Goal: Obtain resource: Obtain resource

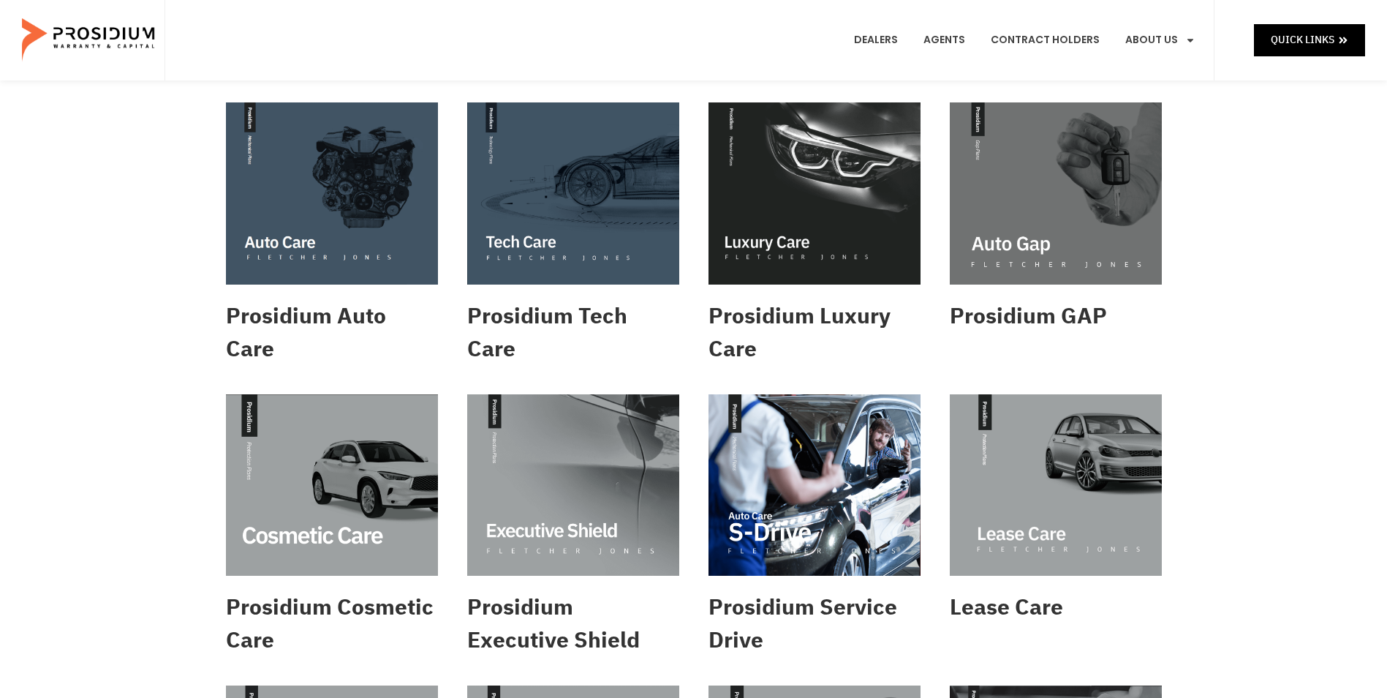
click at [569, 217] on img at bounding box center [573, 193] width 212 height 182
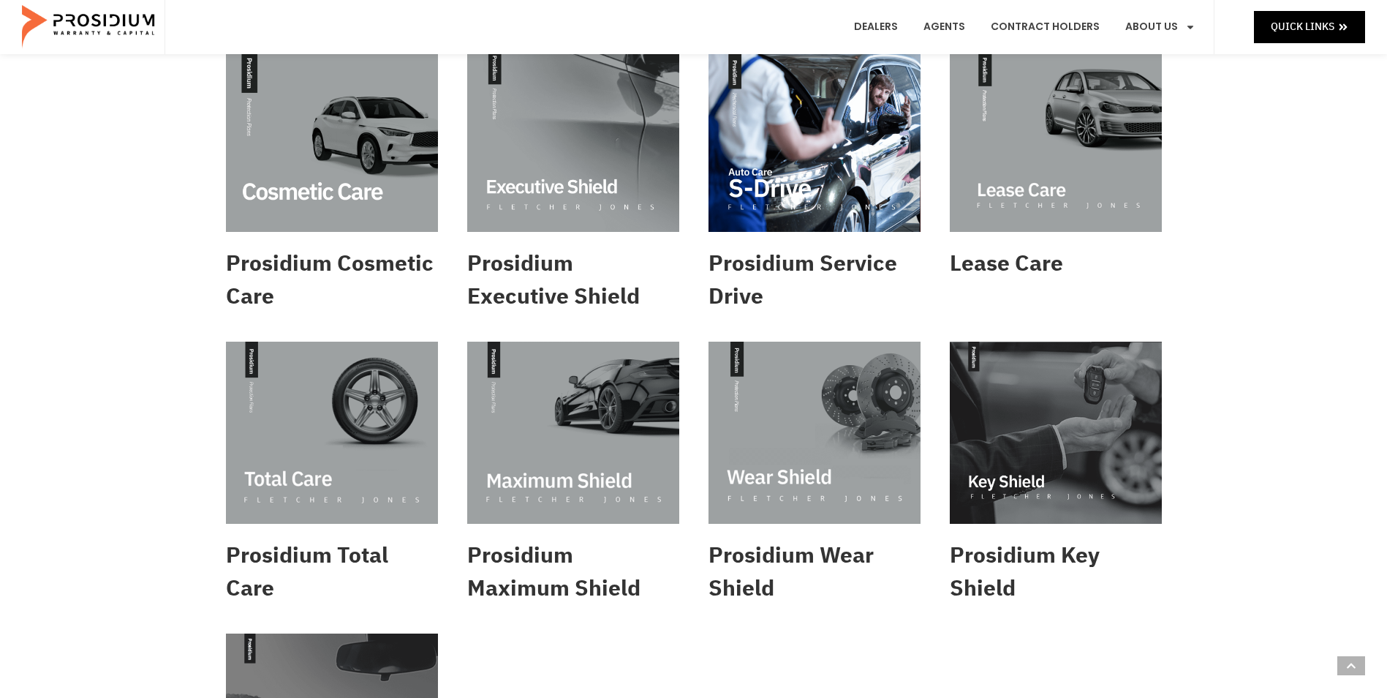
scroll to position [366, 0]
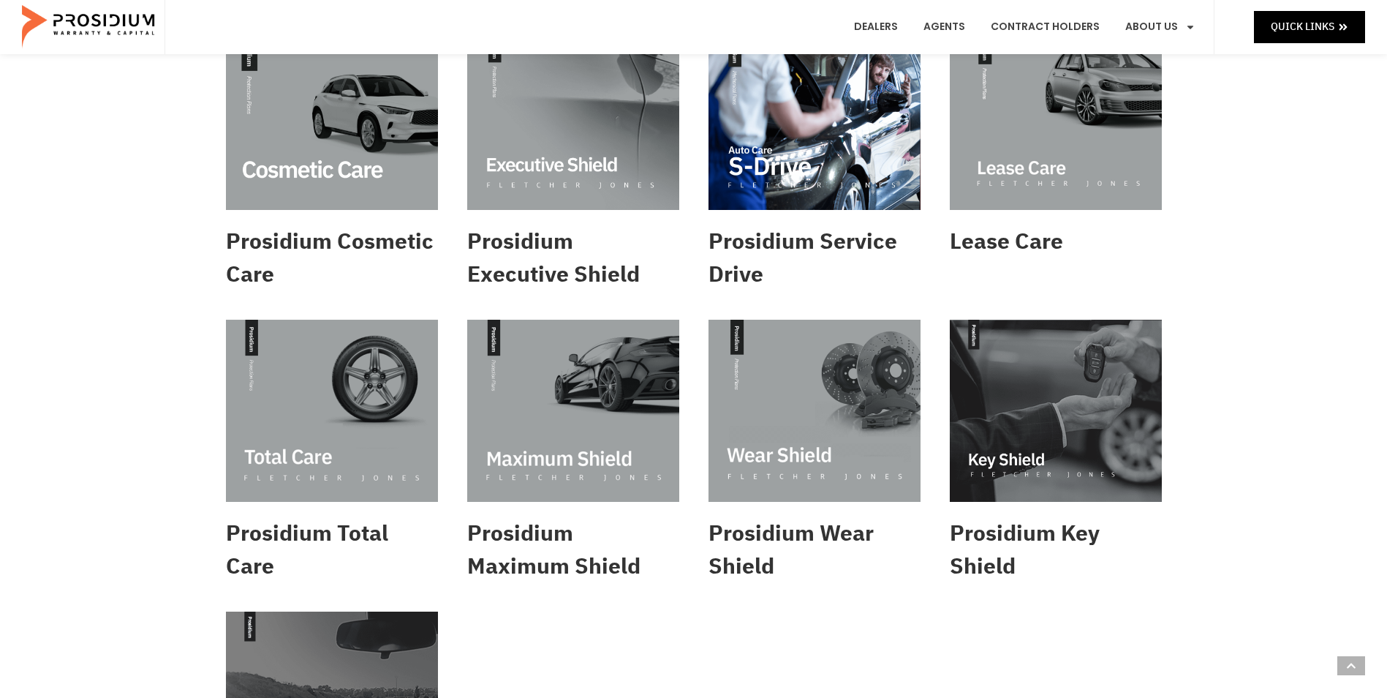
click at [825, 402] on img at bounding box center [815, 411] width 212 height 182
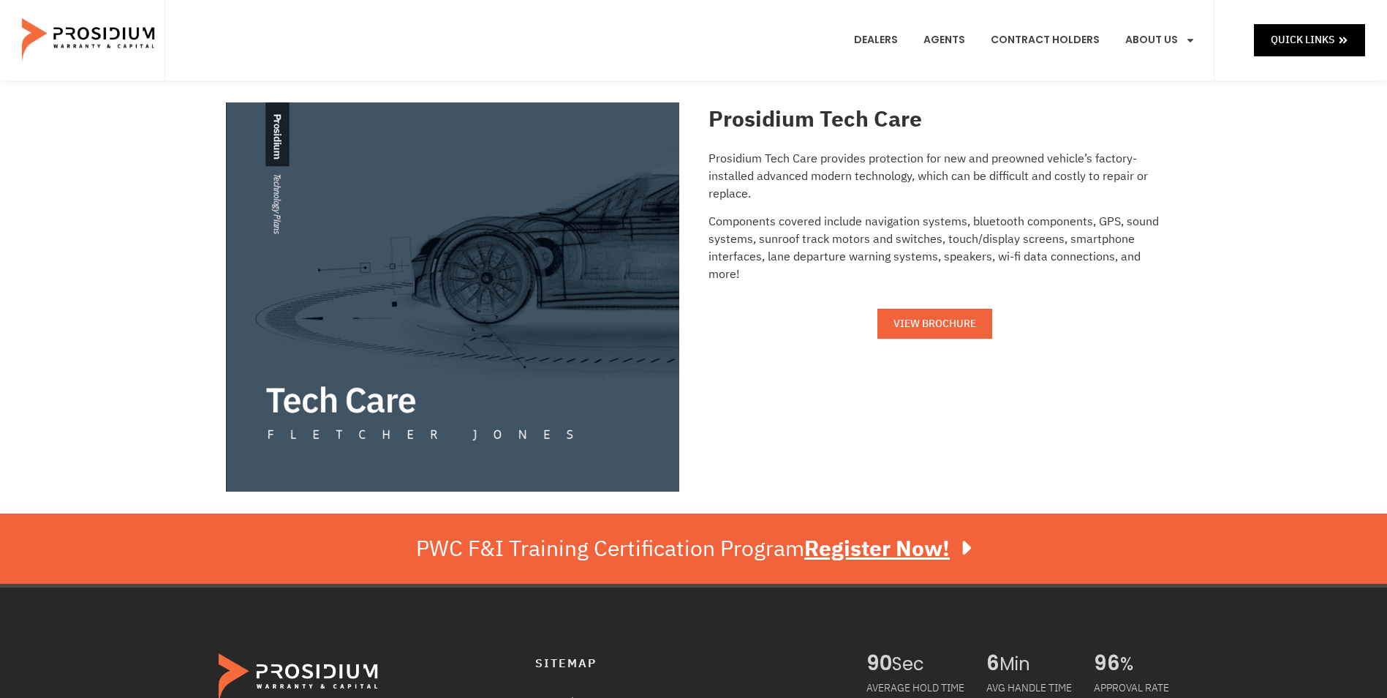
click at [948, 325] on span "VIEW BROCHURE" at bounding box center [935, 324] width 83 height 18
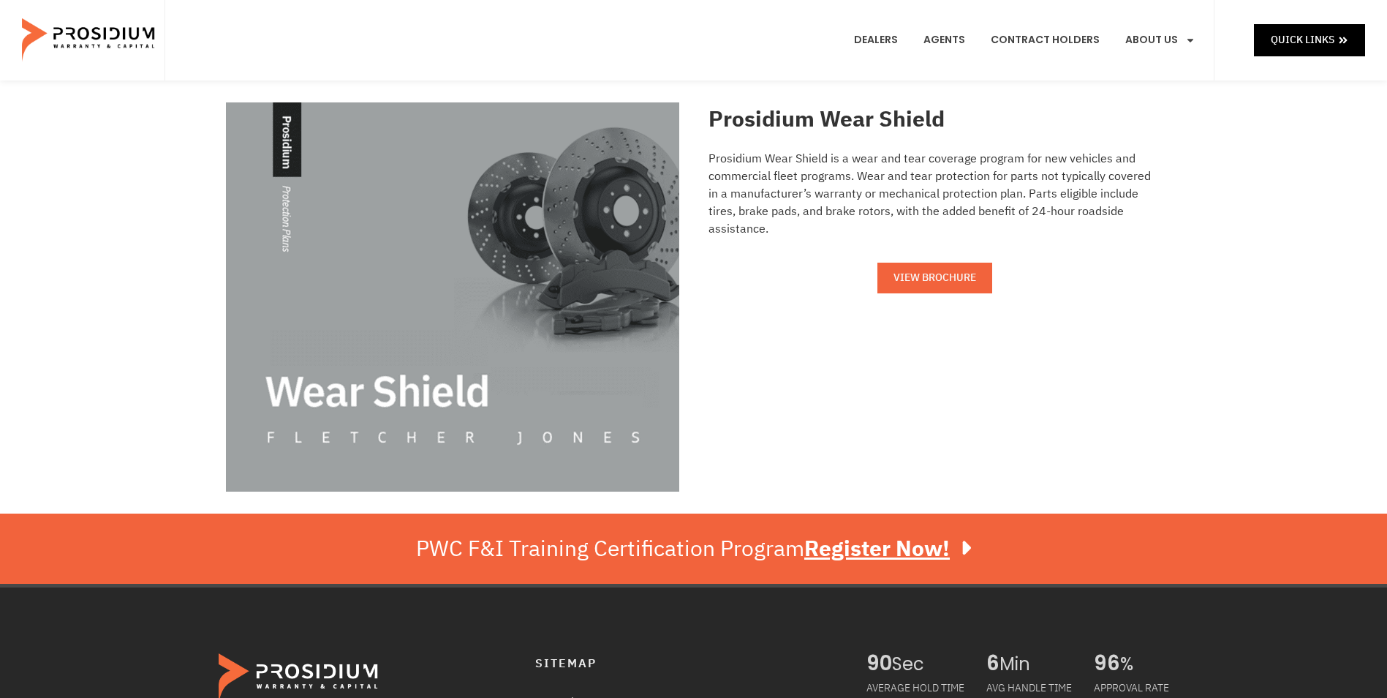
click at [923, 268] on span "VIEW BROCHURE" at bounding box center [935, 277] width 83 height 18
